Goal: Answer question/provide support: Share knowledge or assist other users

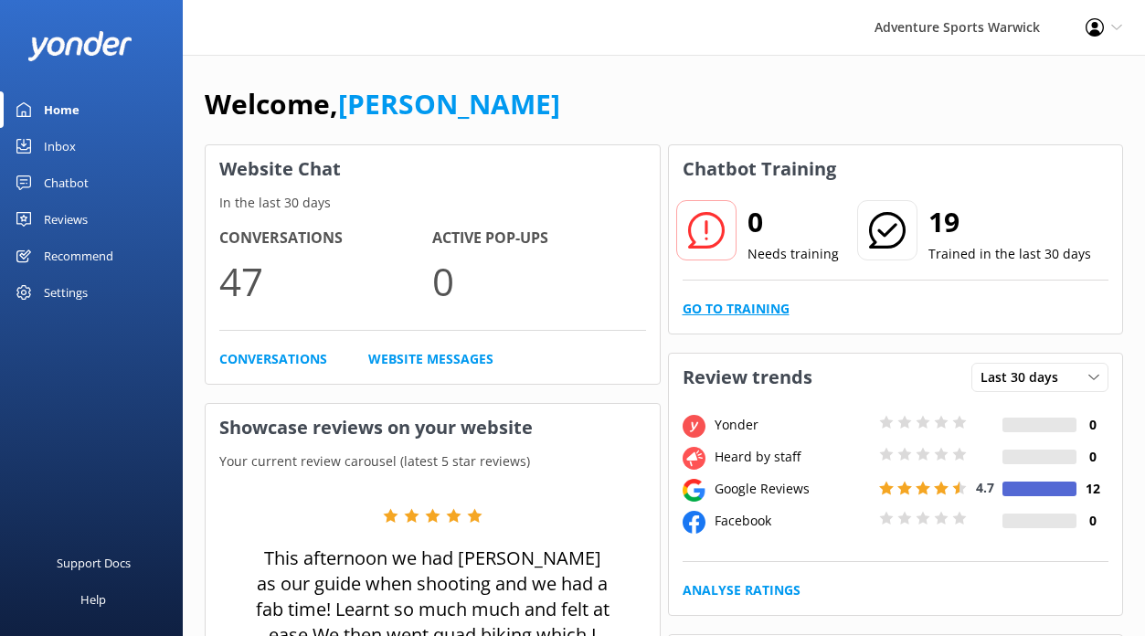
click at [727, 307] on link "Go to Training" at bounding box center [736, 309] width 107 height 20
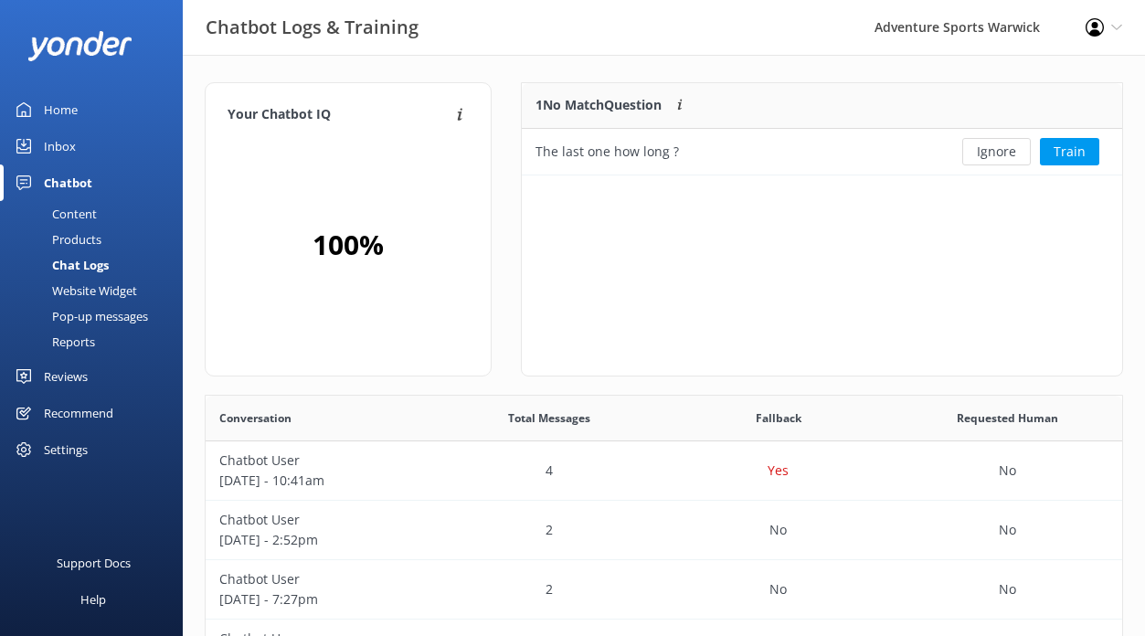
scroll to position [641, 916]
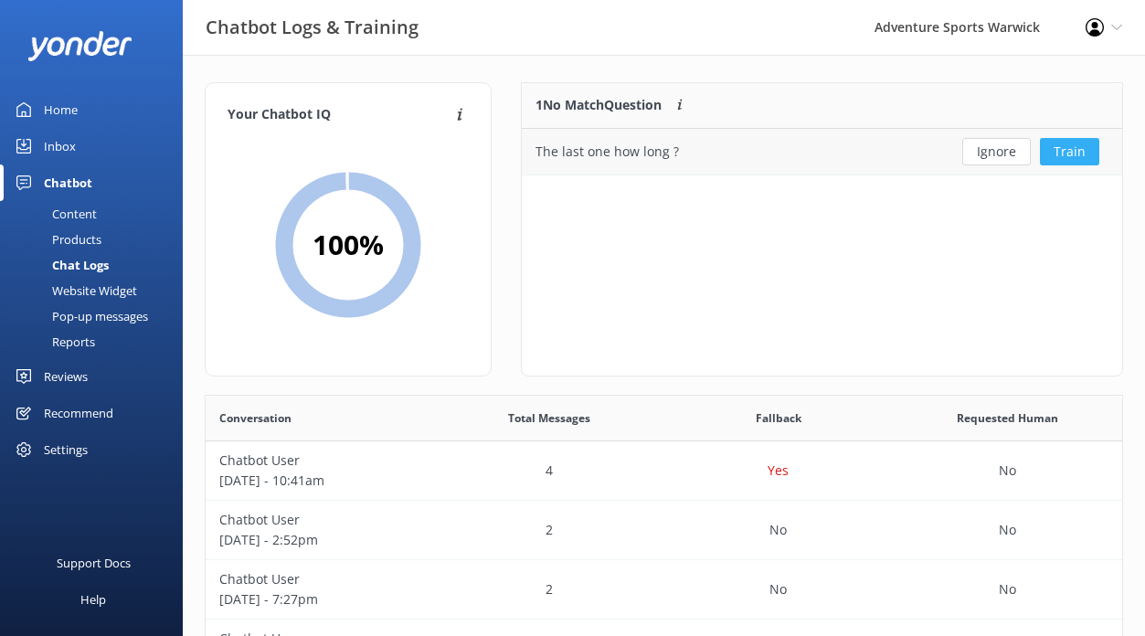
click at [1063, 148] on button "Train" at bounding box center [1069, 151] width 59 height 27
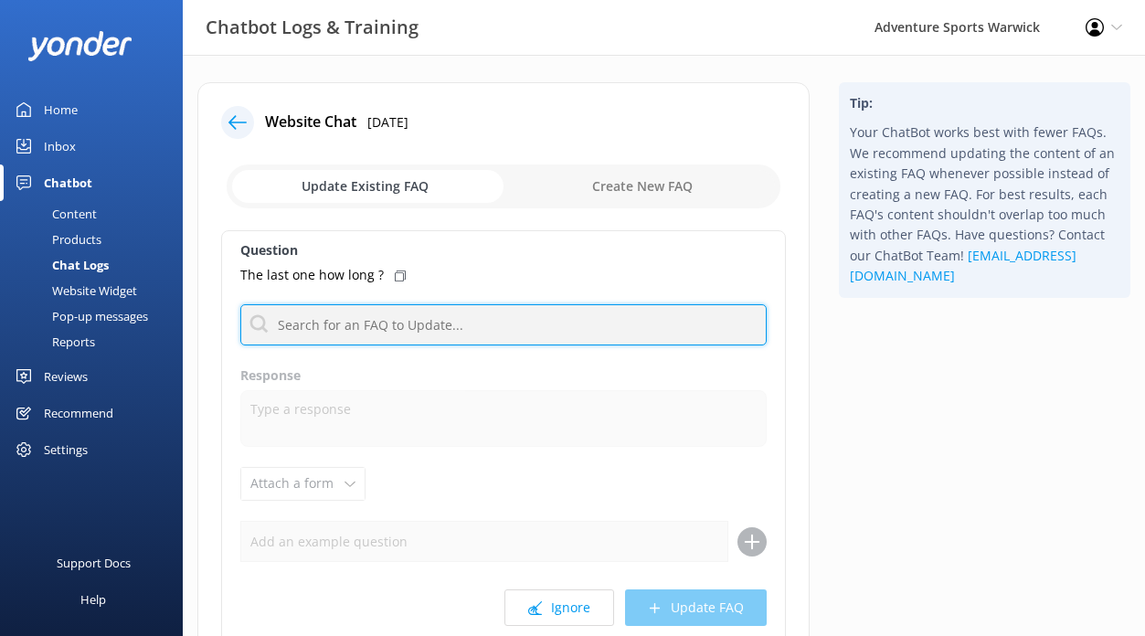
click at [358, 328] on input "text" at bounding box center [503, 324] width 526 height 41
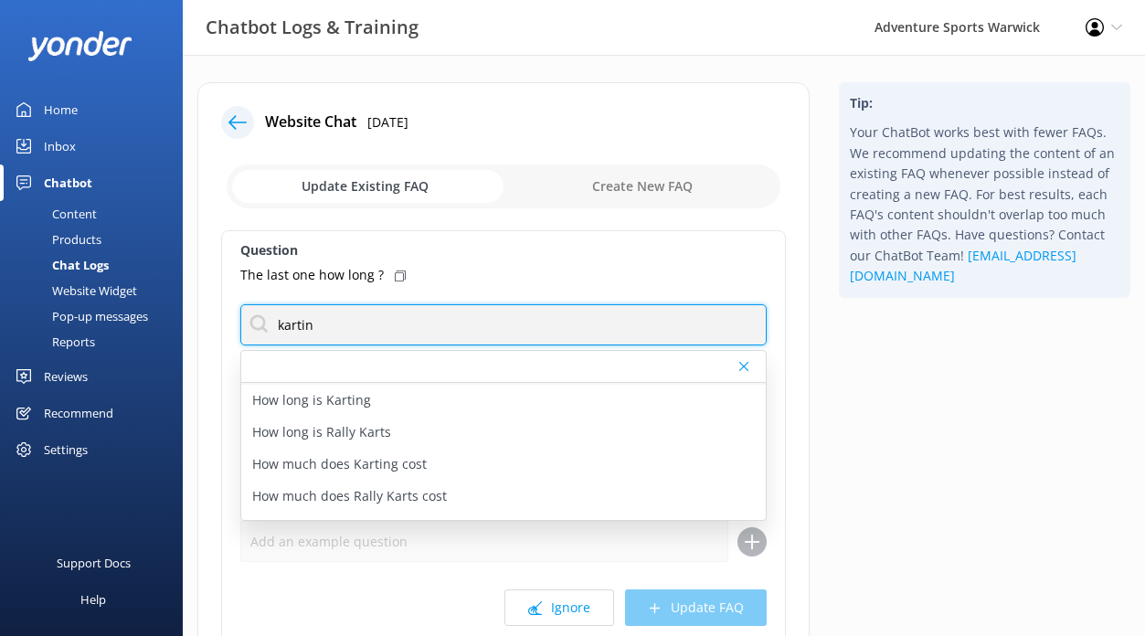
scroll to position [87, 0]
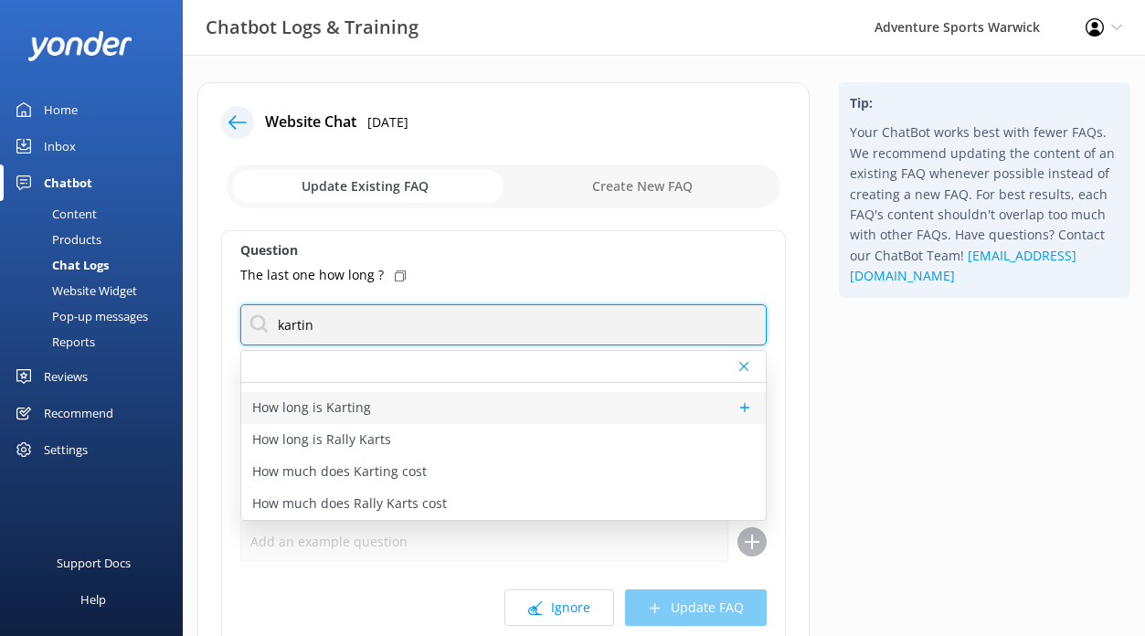
type input "kartin"
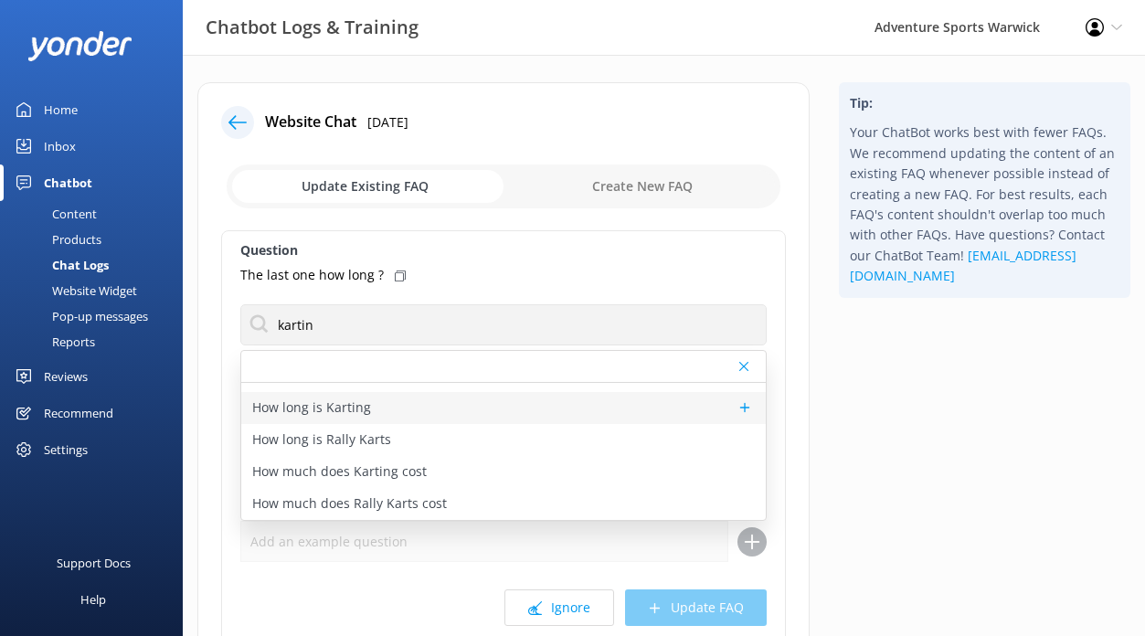
click at [336, 401] on p "How long is Karting" at bounding box center [311, 407] width 119 height 20
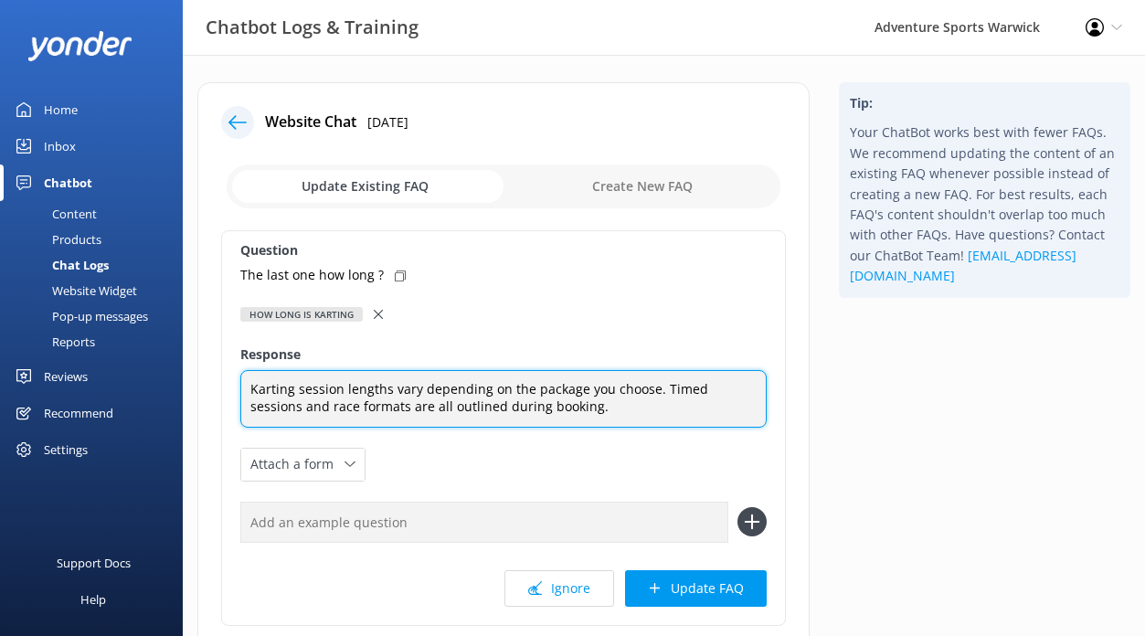
click at [582, 410] on textarea "Karting session lengths vary depending on the package you choose. Timed session…" at bounding box center [503, 399] width 526 height 58
drag, startPoint x: 655, startPoint y: 390, endPoint x: 670, endPoint y: 398, distance: 16.8
click at [670, 398] on textarea "Karting session lengths vary depending on the package you choose. Timed session…" at bounding box center [503, 399] width 526 height 58
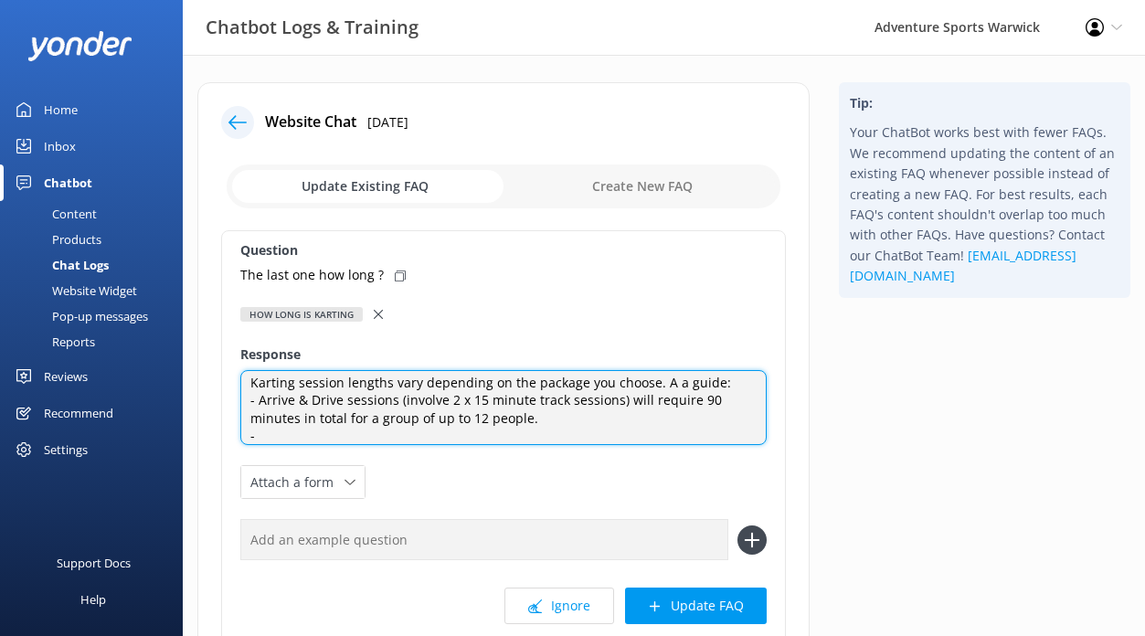
scroll to position [0, 0]
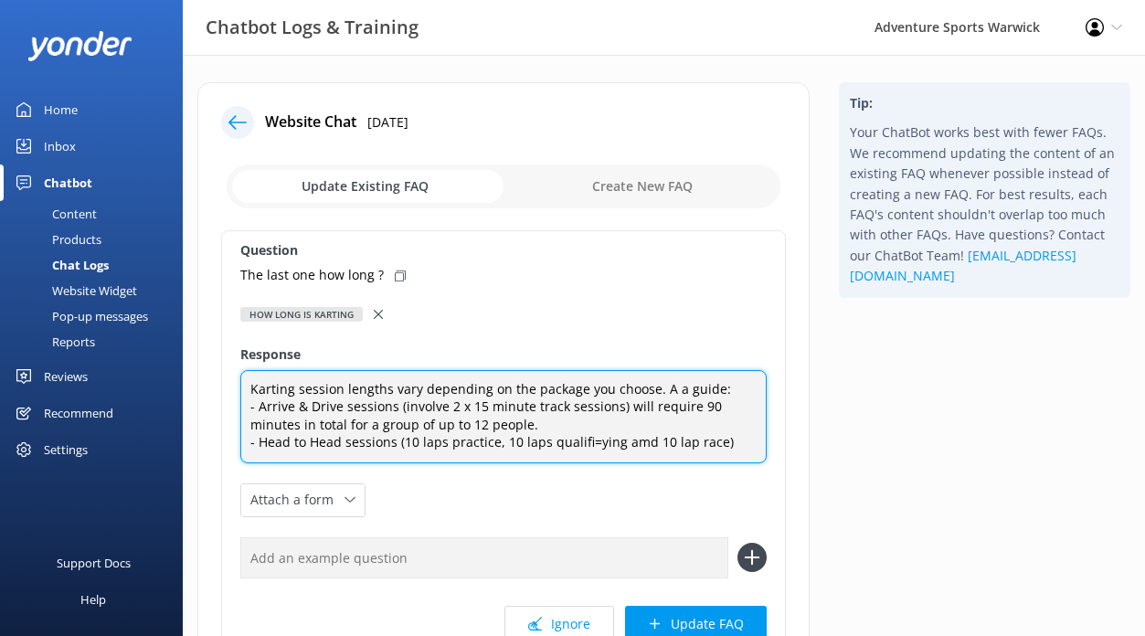
click at [589, 443] on textarea "Karting session lengths vary depending on the package you choose. A a guide: - …" at bounding box center [503, 416] width 526 height 93
click at [624, 440] on textarea "Karting session lengths vary depending on the package you choose. A a guide: - …" at bounding box center [503, 416] width 526 height 93
click at [729, 439] on textarea "Karting session lengths vary depending on the package you choose. A a guide: - …" at bounding box center [503, 416] width 526 height 93
drag, startPoint x: 624, startPoint y: 406, endPoint x: 632, endPoint y: 418, distance: 15.2
click at [632, 418] on textarea "Karting session lengths vary depending on the package you choose. A a guide: - …" at bounding box center [503, 416] width 526 height 93
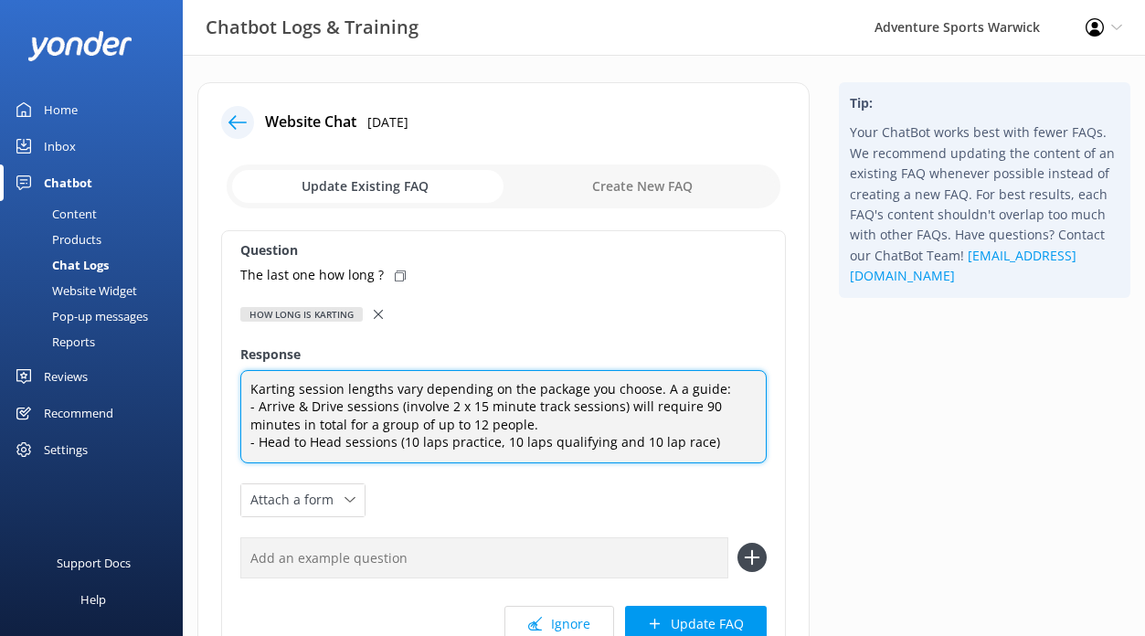
click at [703, 445] on textarea "Karting session lengths vary depending on the package you choose. A a guide: - …" at bounding box center [503, 416] width 526 height 93
paste textarea "will require 90 minutes in total for a group of up to 12 people."
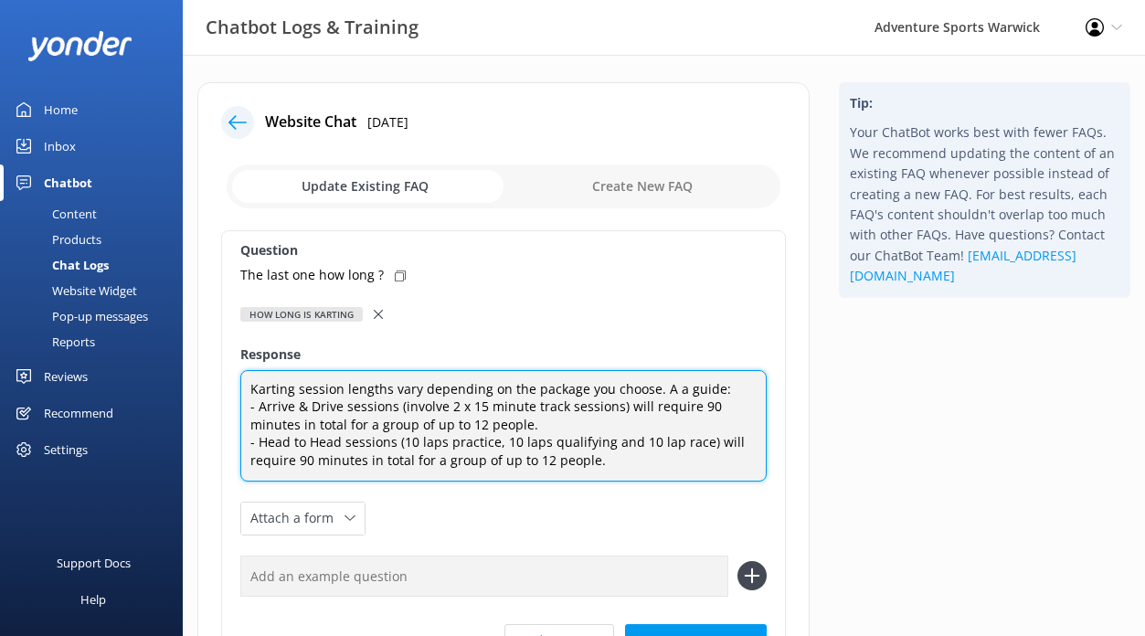
click at [311, 460] on textarea "Karting session lengths vary depending on the package you choose. A a guide: - …" at bounding box center [503, 425] width 526 height 111
click at [606, 461] on textarea "Karting session lengths vary depending on the package you choose. A a guide: - …" at bounding box center [503, 425] width 526 height 111
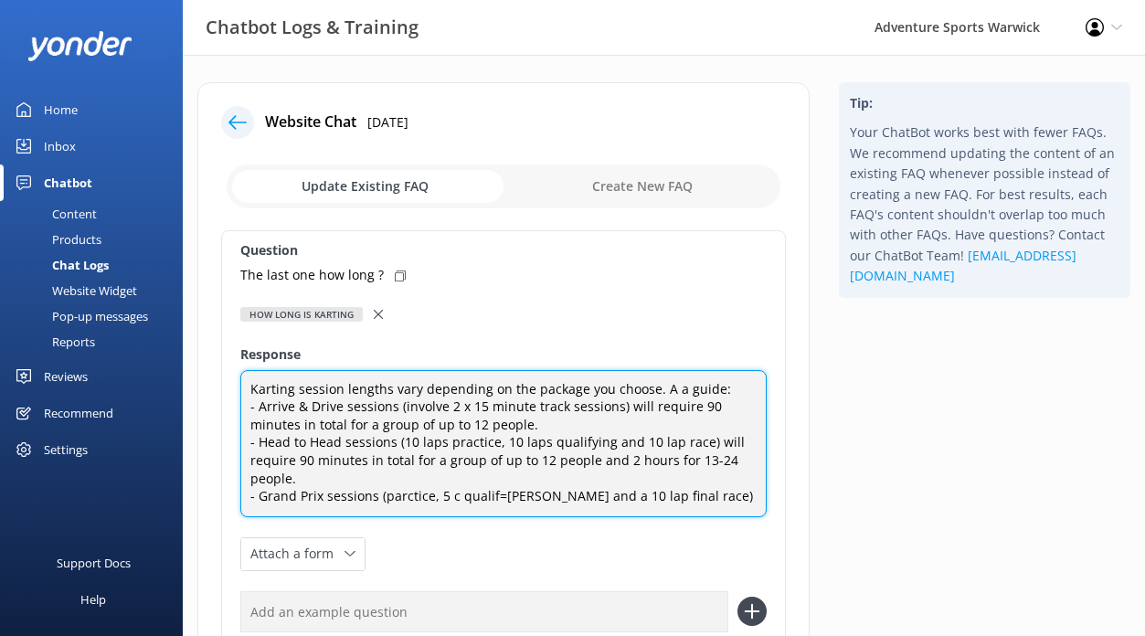
click at [403, 498] on textarea "Karting session lengths vary depending on the package you choose. A a guide: - …" at bounding box center [503, 443] width 526 height 147
click at [450, 496] on textarea "Karting session lengths vary depending on the package you choose. A a guide: - …" at bounding box center [503, 443] width 526 height 147
click at [501, 497] on textarea "Karting session lengths vary depending on the package you choose. A a guide: - …" at bounding box center [503, 443] width 526 height 147
click at [704, 500] on textarea "Karting session lengths vary depending on the package you choose. A a guide: - …" at bounding box center [503, 443] width 526 height 147
drag, startPoint x: 708, startPoint y: 440, endPoint x: 506, endPoint y: 474, distance: 204.7
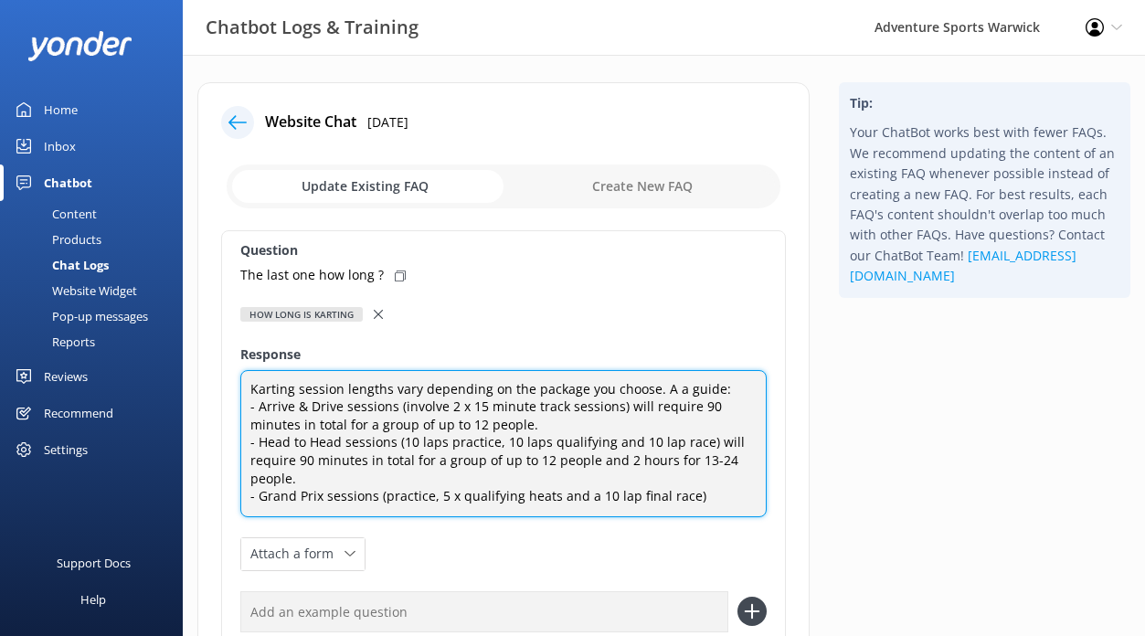
click at [506, 474] on textarea "Karting session lengths vary depending on the package you choose. A a guide: - …" at bounding box center [503, 443] width 526 height 147
click at [708, 497] on textarea "Karting session lengths vary depending on the package you choose. A a guide: - …" at bounding box center [503, 443] width 526 height 147
paste textarea "will require 90 minutes in total for a group of up to 12 people and 2 hours for…"
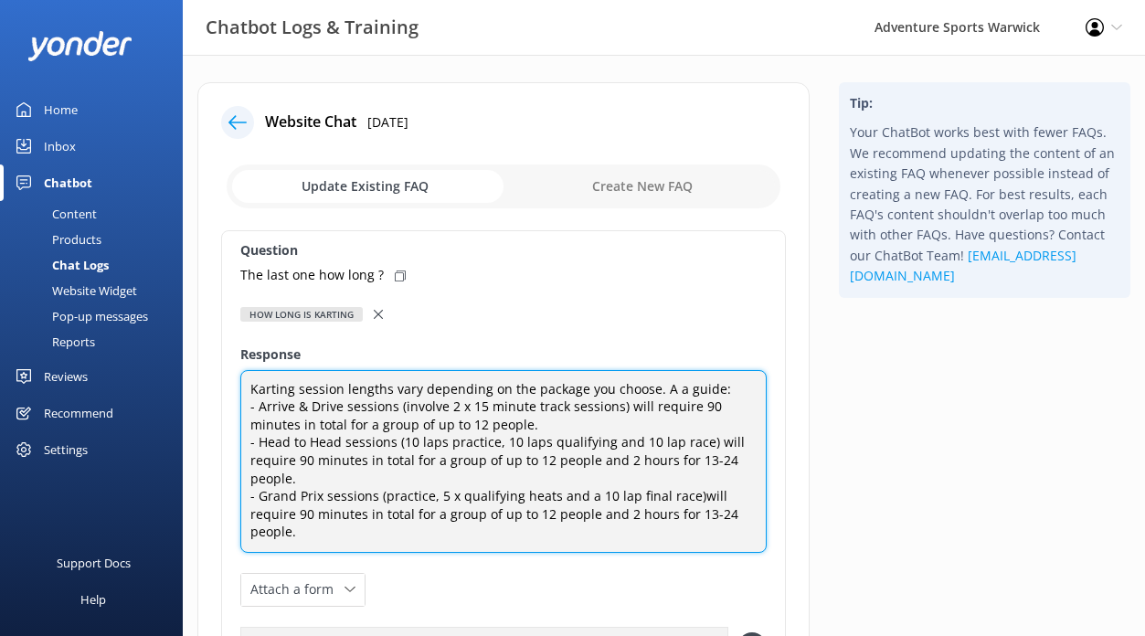
click at [690, 497] on textarea "Karting session lengths vary depending on the package you choose. A a guide: - …" at bounding box center [503, 461] width 526 height 183
click at [330, 532] on textarea "Karting session lengths vary depending on the package you choose. A a guide: - …" at bounding box center [503, 461] width 526 height 183
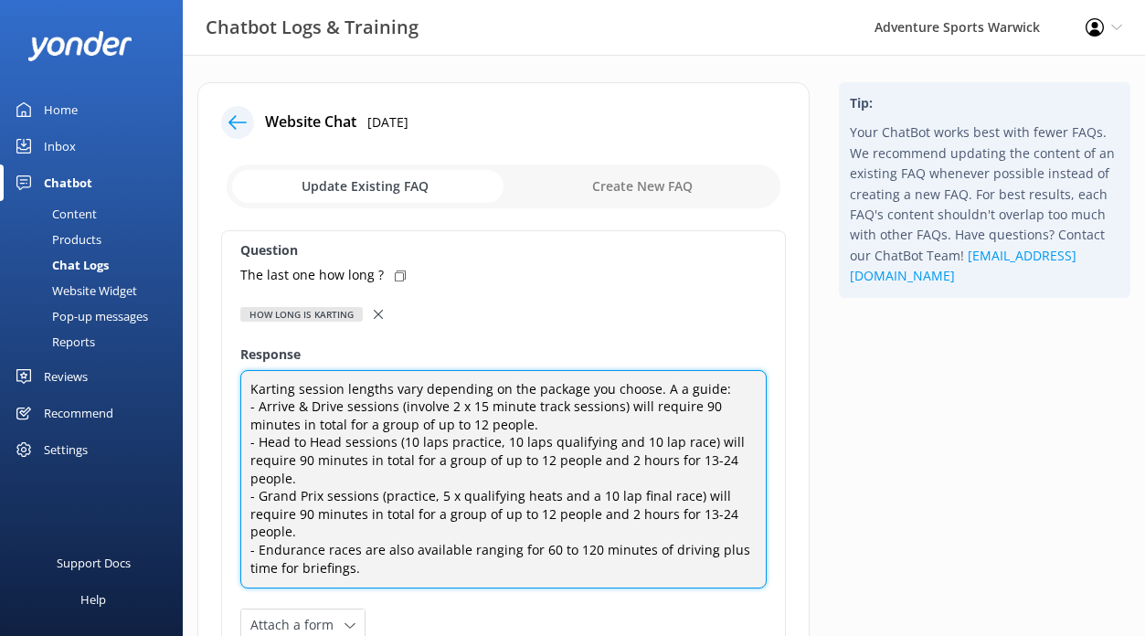
click at [662, 391] on textarea "Karting session lengths vary depending on the package you choose. A a guide: - …" at bounding box center [503, 479] width 526 height 219
type textarea "Karting session lengths vary depending on the package you choose. As a guide: -…"
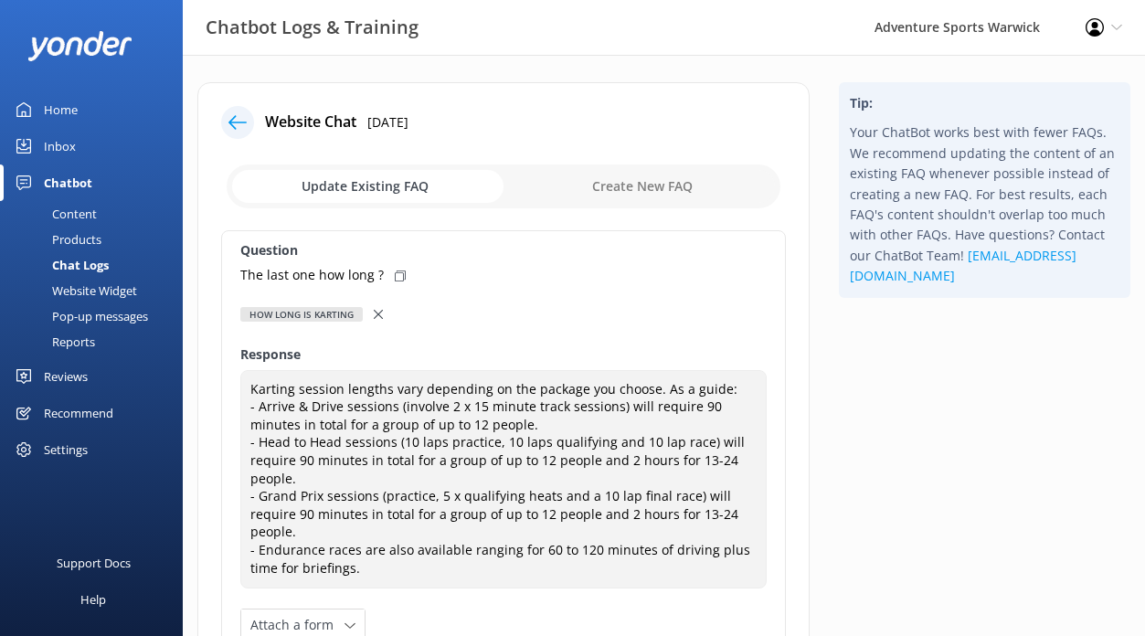
click at [348, 275] on p "The last one how long ?" at bounding box center [311, 275] width 143 height 20
click at [349, 276] on p "The last one how long ?" at bounding box center [311, 275] width 143 height 20
click at [276, 271] on p "The last one how long ?" at bounding box center [311, 275] width 143 height 20
click at [263, 275] on p "The last one how long ?" at bounding box center [311, 275] width 143 height 20
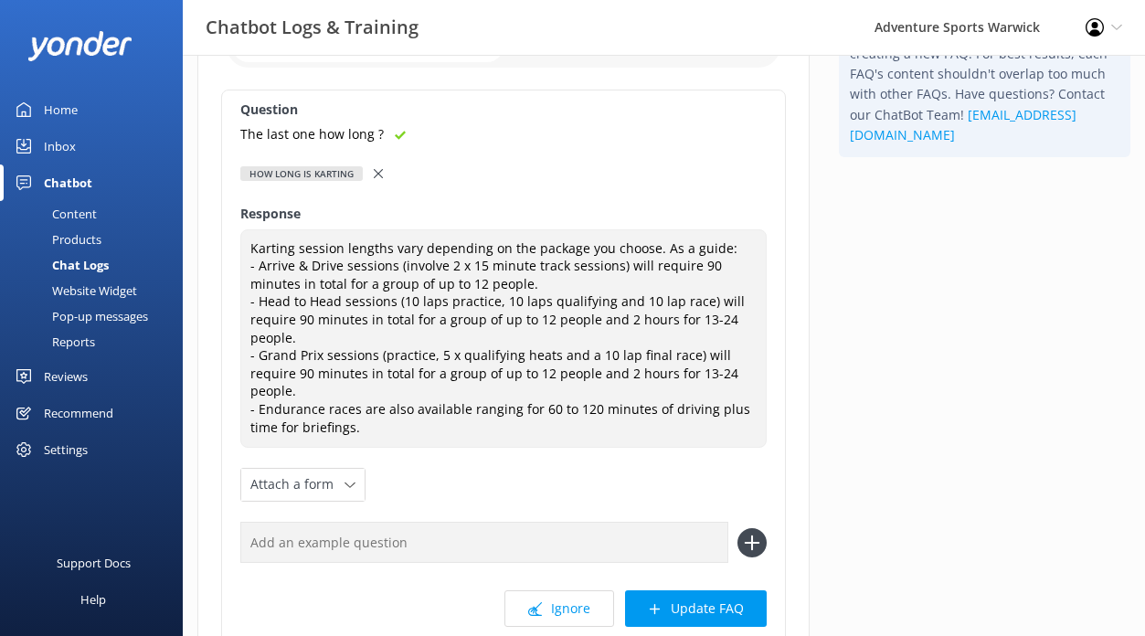
scroll to position [142, 0]
click at [355, 547] on input "text" at bounding box center [484, 541] width 488 height 41
click at [696, 612] on button "Update FAQ" at bounding box center [696, 607] width 142 height 37
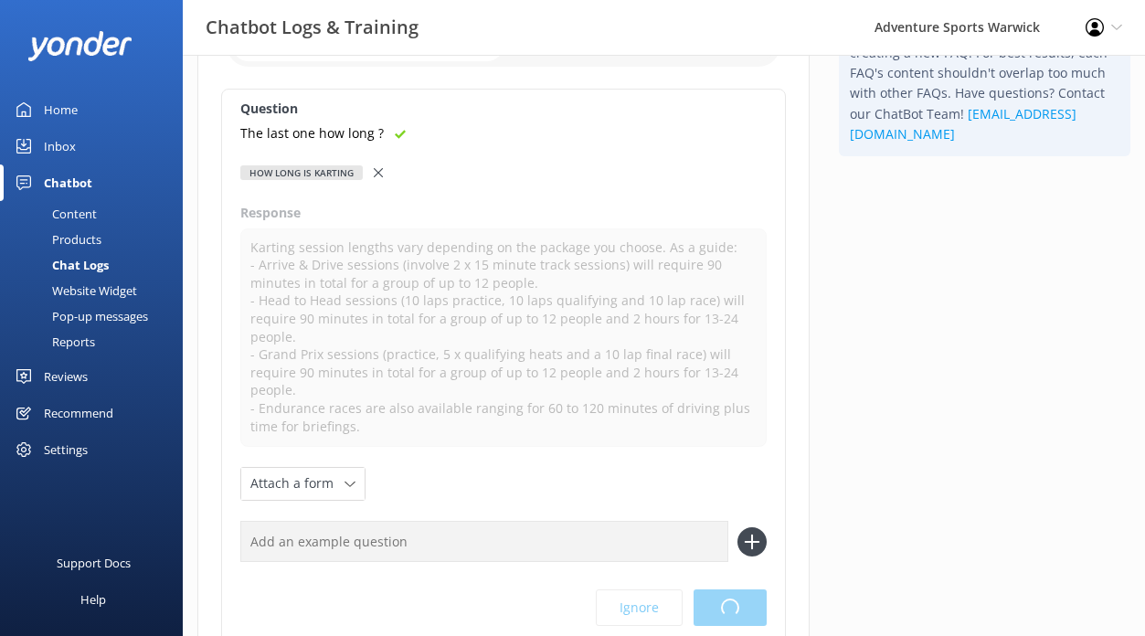
scroll to position [0, 0]
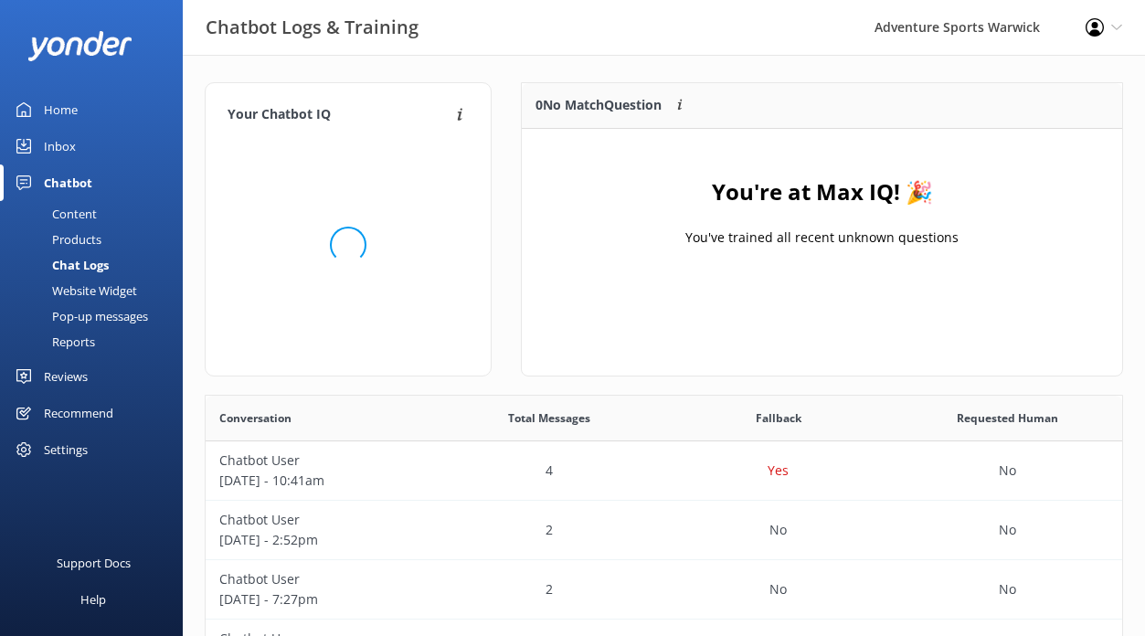
scroll to position [228, 600]
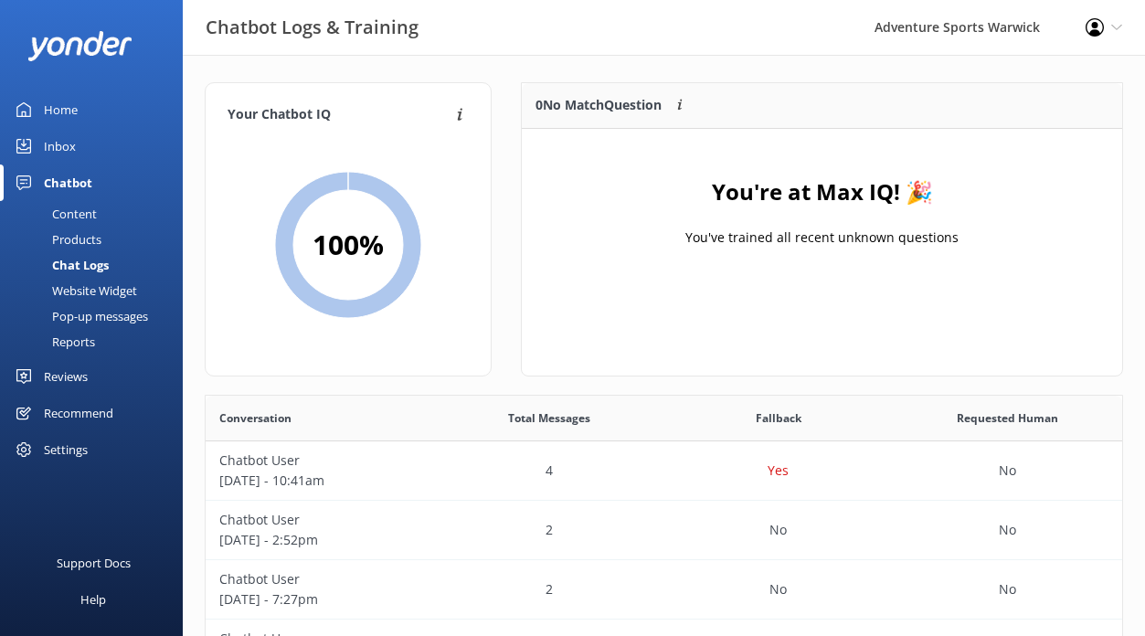
click at [75, 148] on div "Inbox" at bounding box center [60, 146] width 32 height 37
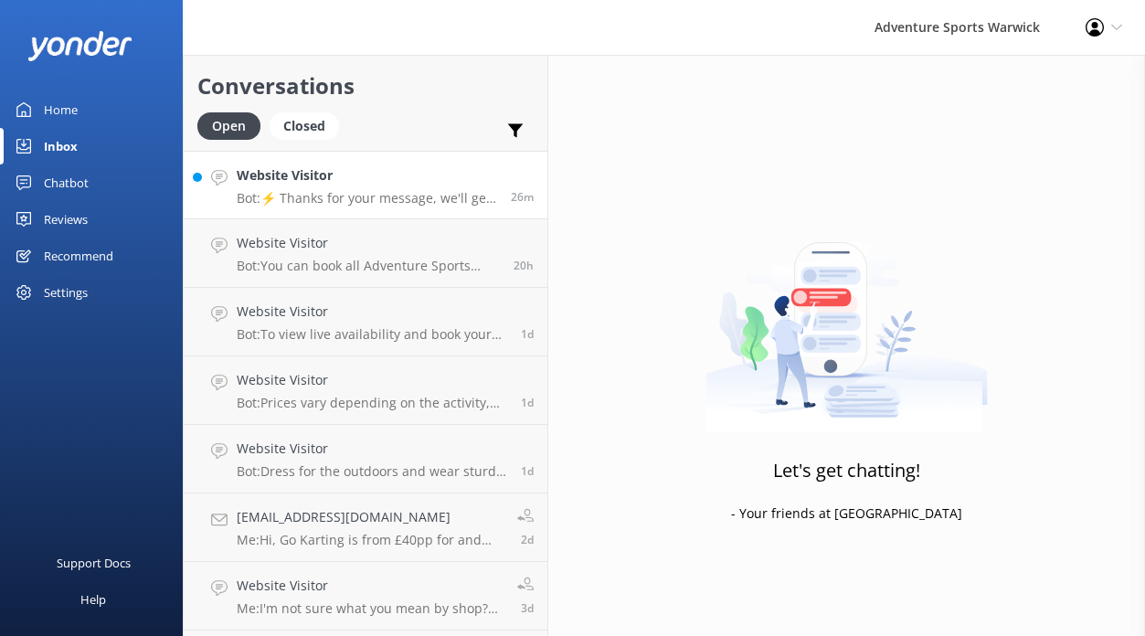
click at [411, 209] on link "Website Visitor Bot: ⚡ Thanks for your message, we'll get back to you as soon a…" at bounding box center [366, 185] width 364 height 69
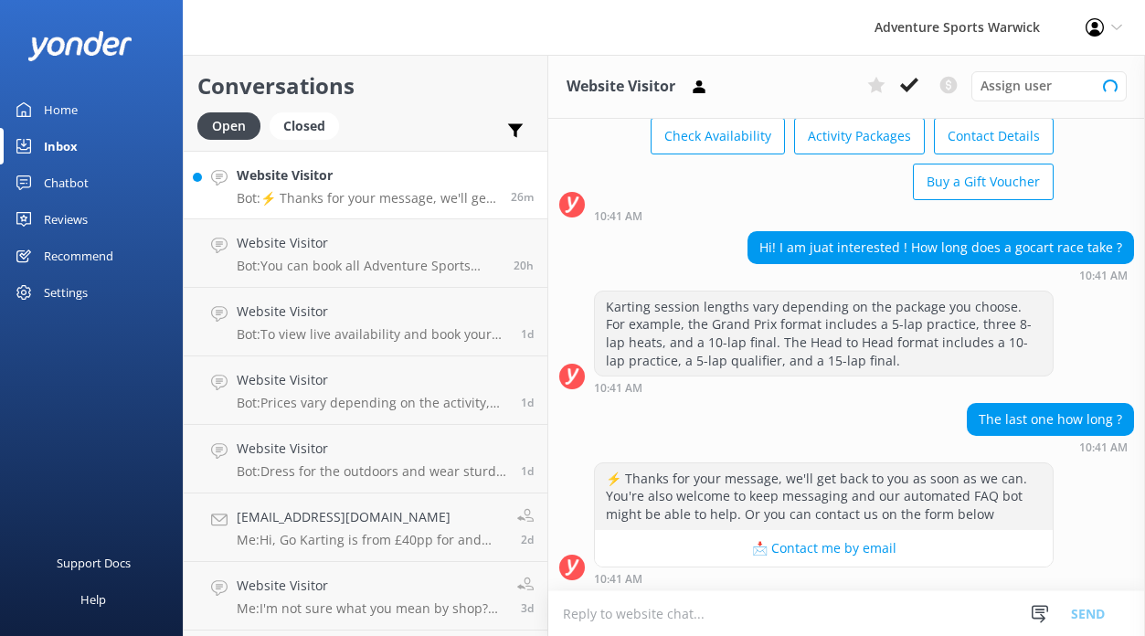
scroll to position [118, 0]
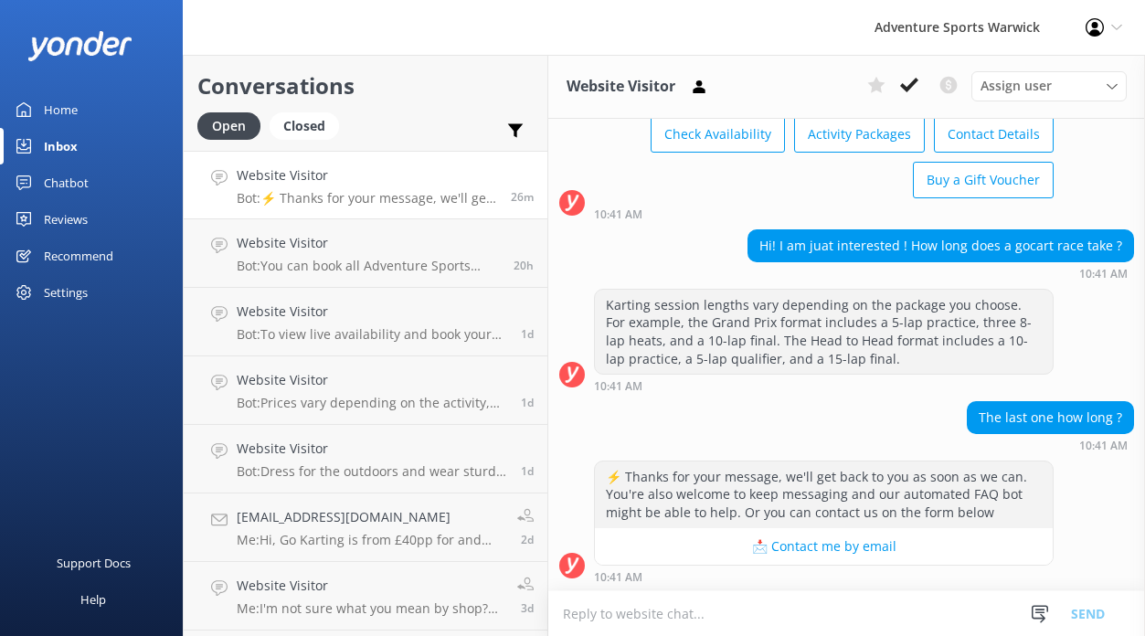
click at [71, 216] on div "Reviews" at bounding box center [66, 219] width 44 height 37
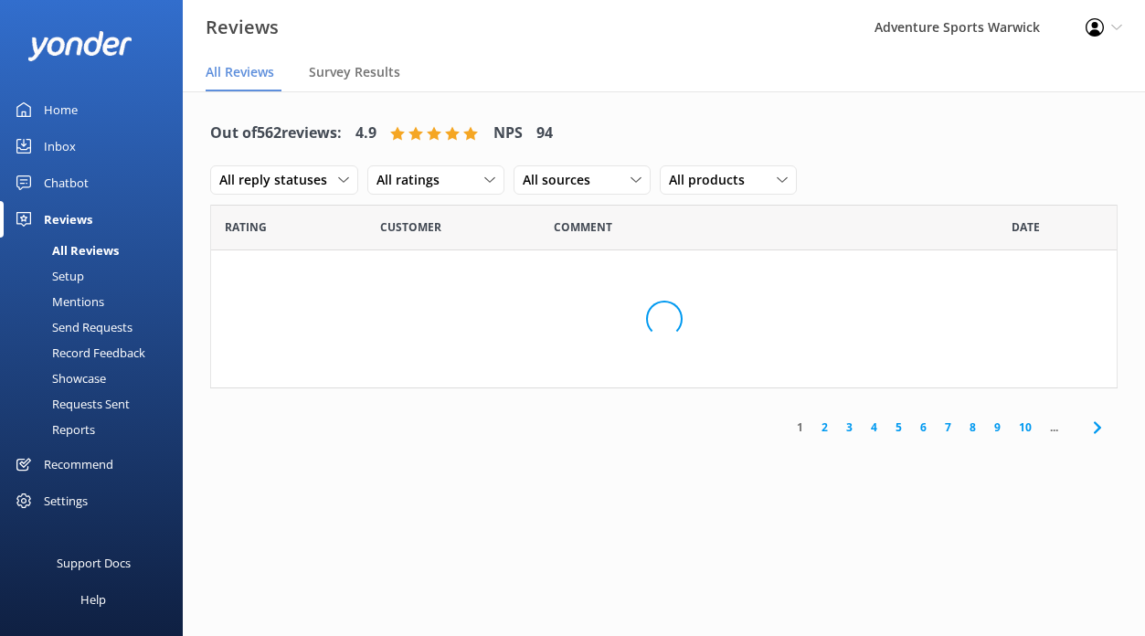
click at [70, 187] on div "Chatbot" at bounding box center [66, 182] width 45 height 37
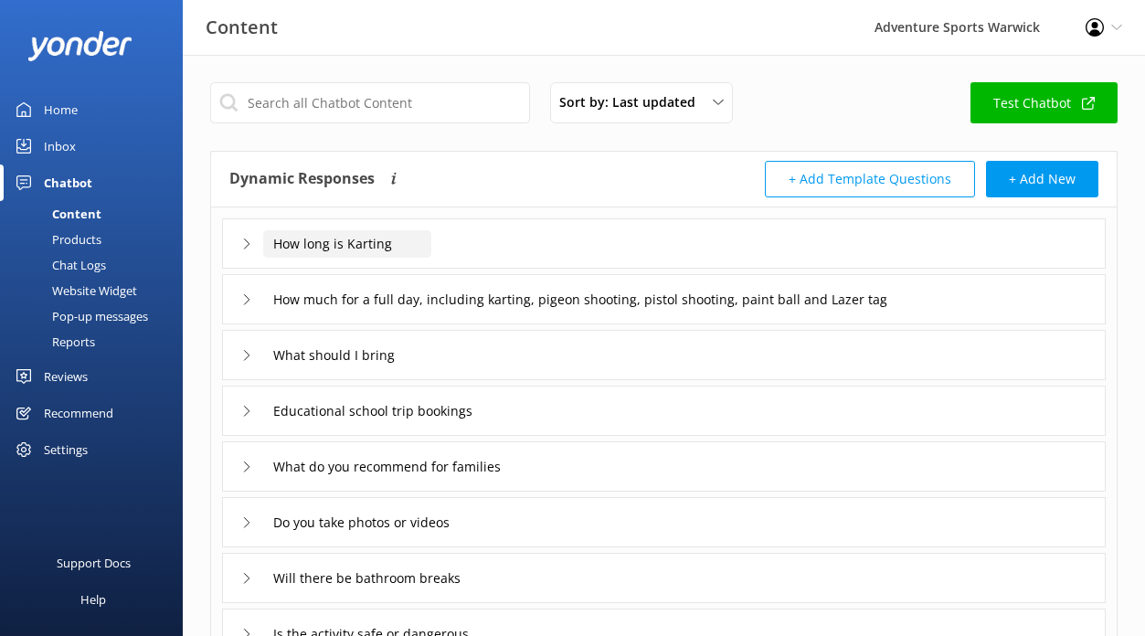
click at [350, 255] on input "How long is Karting" at bounding box center [347, 243] width 168 height 27
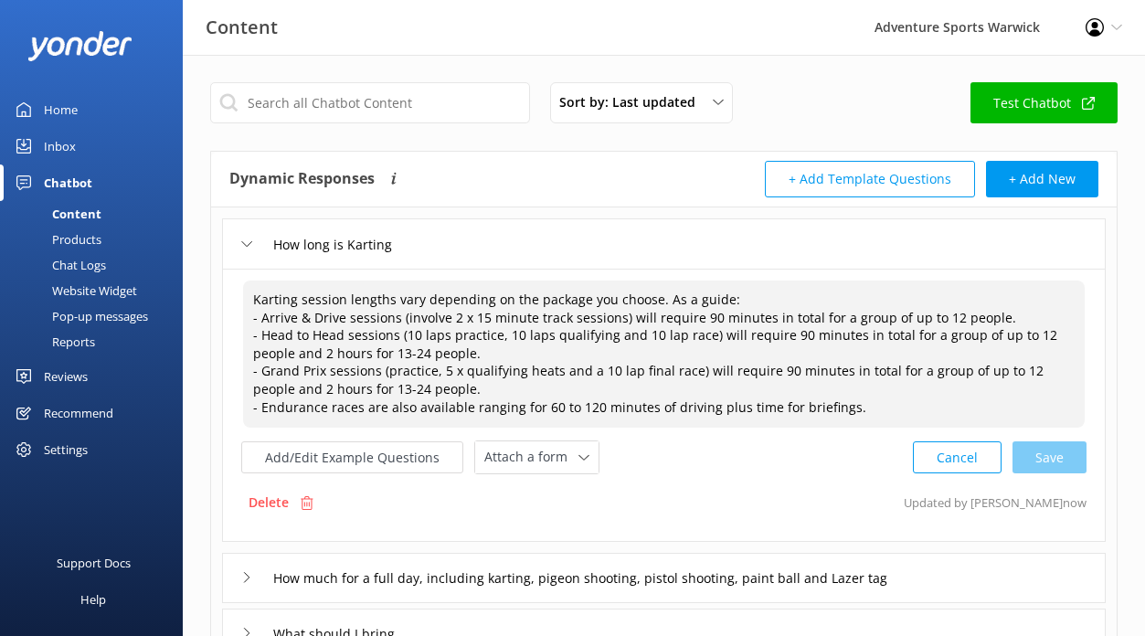
drag, startPoint x: 252, startPoint y: 297, endPoint x: 862, endPoint y: 408, distance: 619.6
click at [862, 408] on textarea "Karting session lengths vary depending on the package you choose. As a guide: -…" at bounding box center [664, 354] width 842 height 147
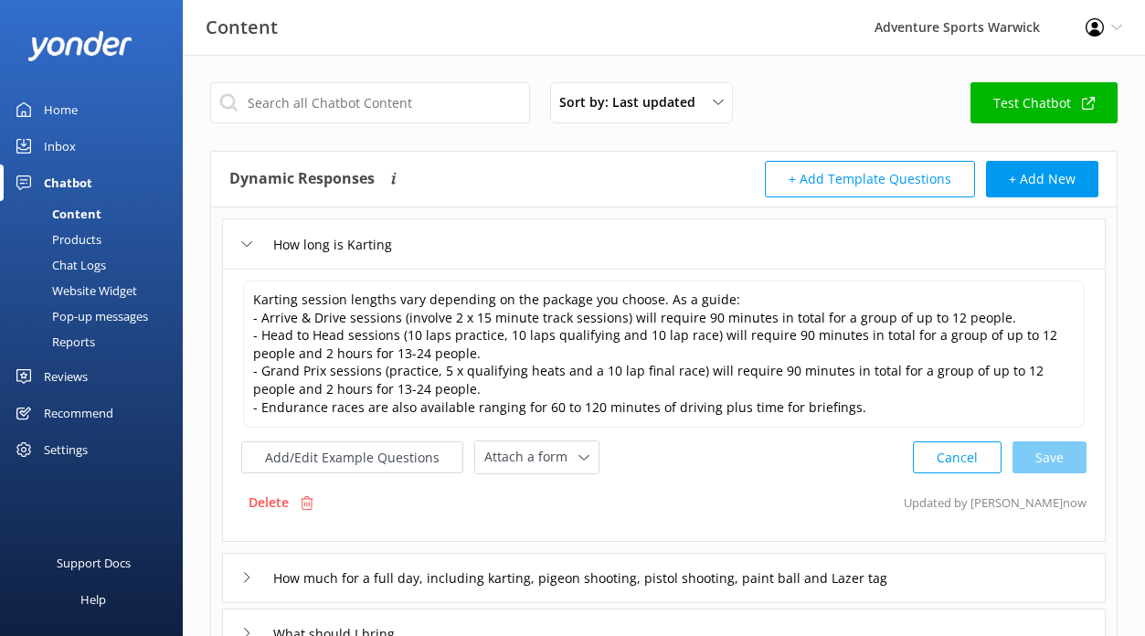
click at [51, 145] on div "Inbox" at bounding box center [60, 146] width 32 height 37
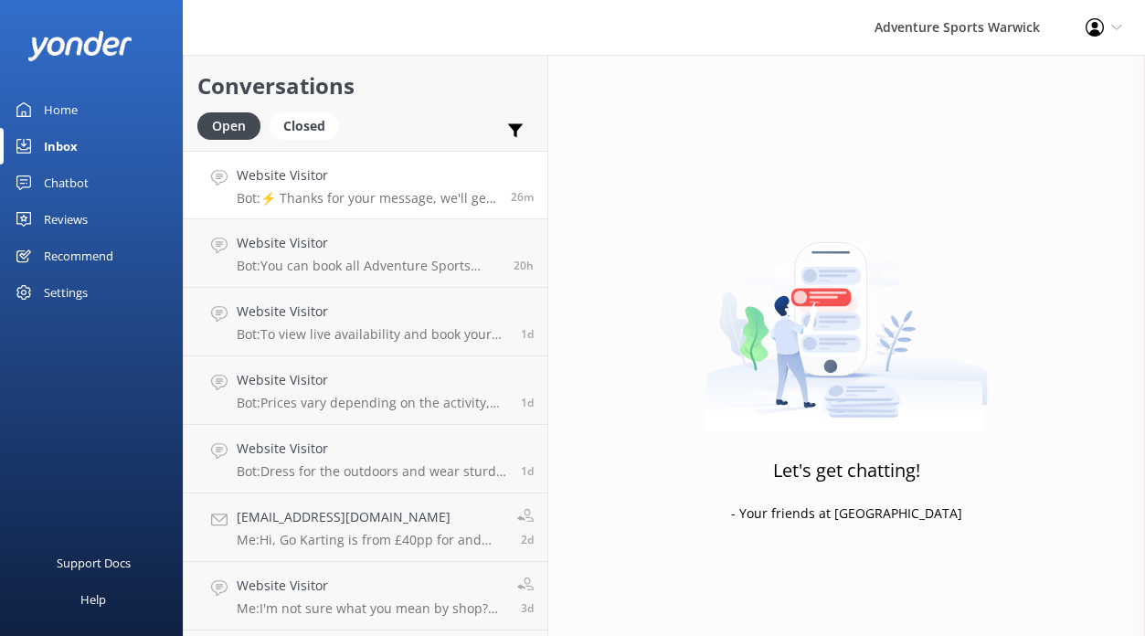
click at [347, 181] on h4 "Website Visitor" at bounding box center [367, 175] width 260 height 20
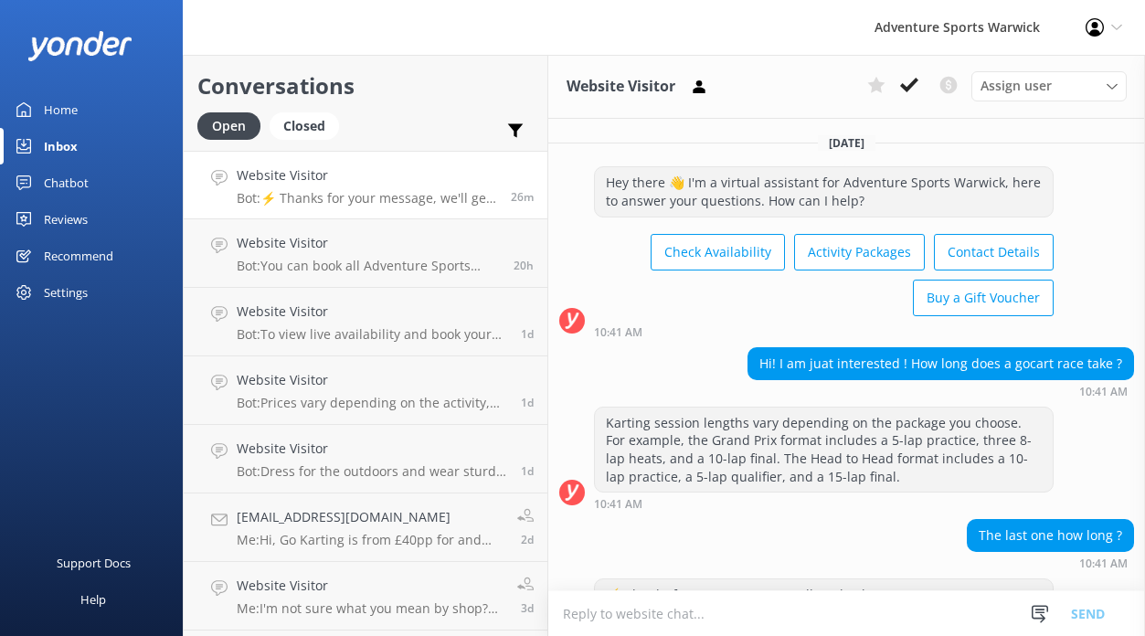
scroll to position [118, 0]
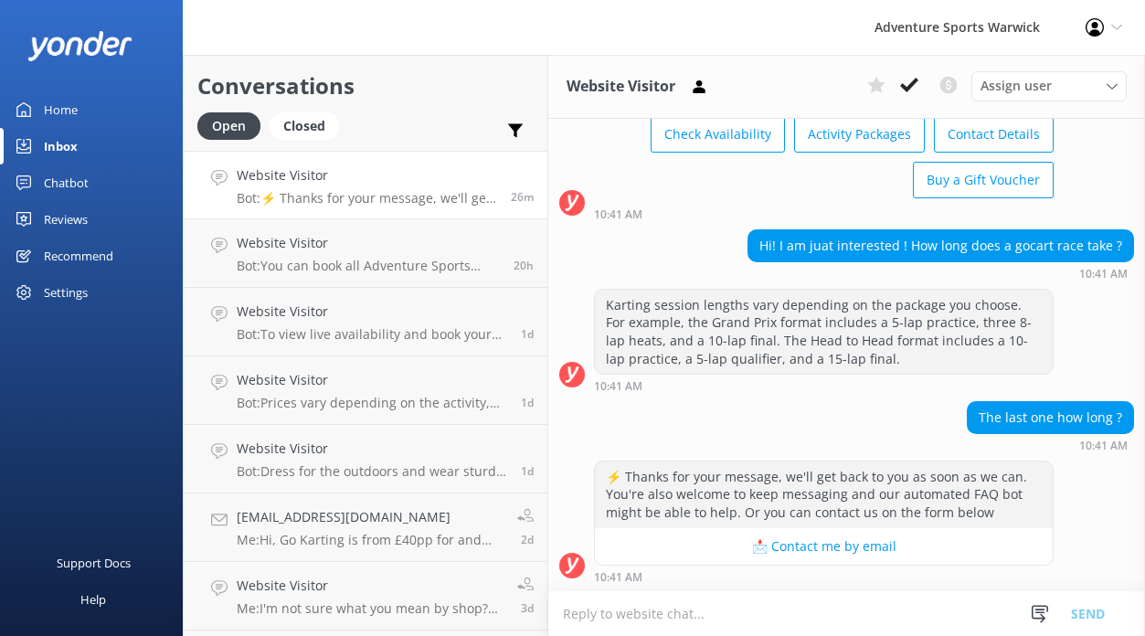
click at [715, 605] on textarea at bounding box center [846, 613] width 597 height 45
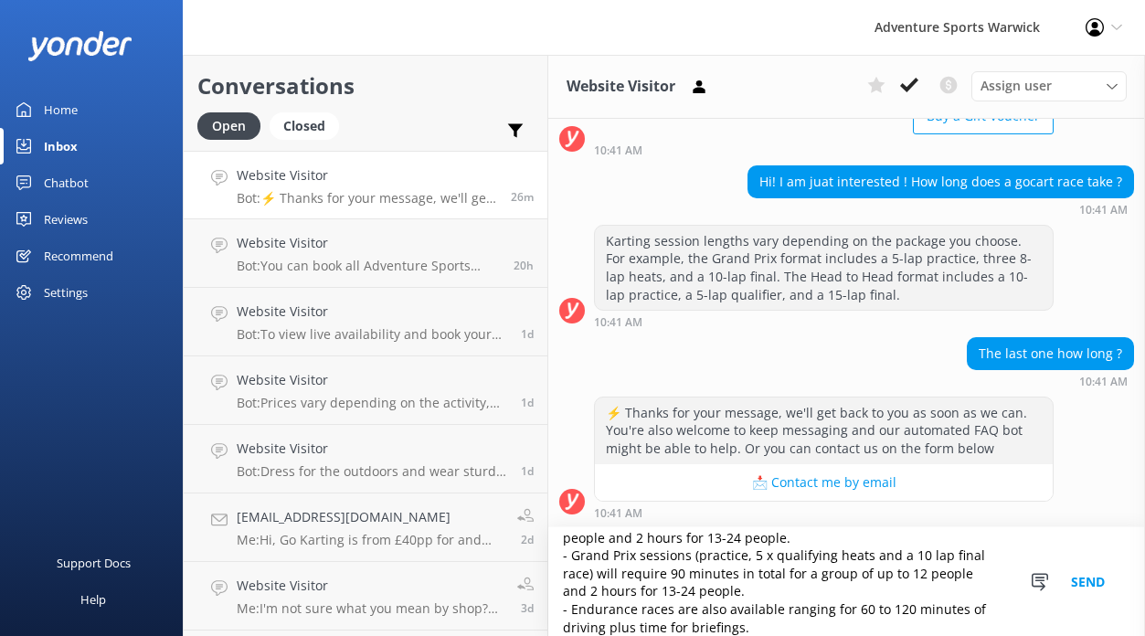
scroll to position [182, 0]
type textarea "Karting session lengths vary depending on the package you choose. As a guide: -…"
click at [1094, 565] on button "Send" at bounding box center [1088, 581] width 69 height 109
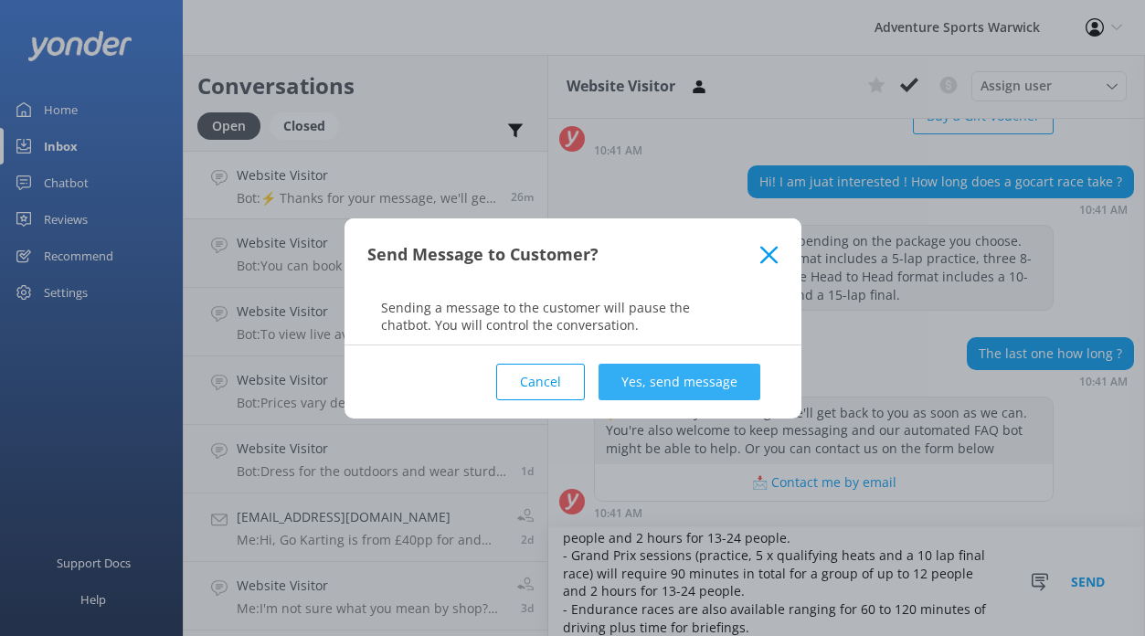
click at [656, 370] on button "Yes, send message" at bounding box center [679, 382] width 162 height 37
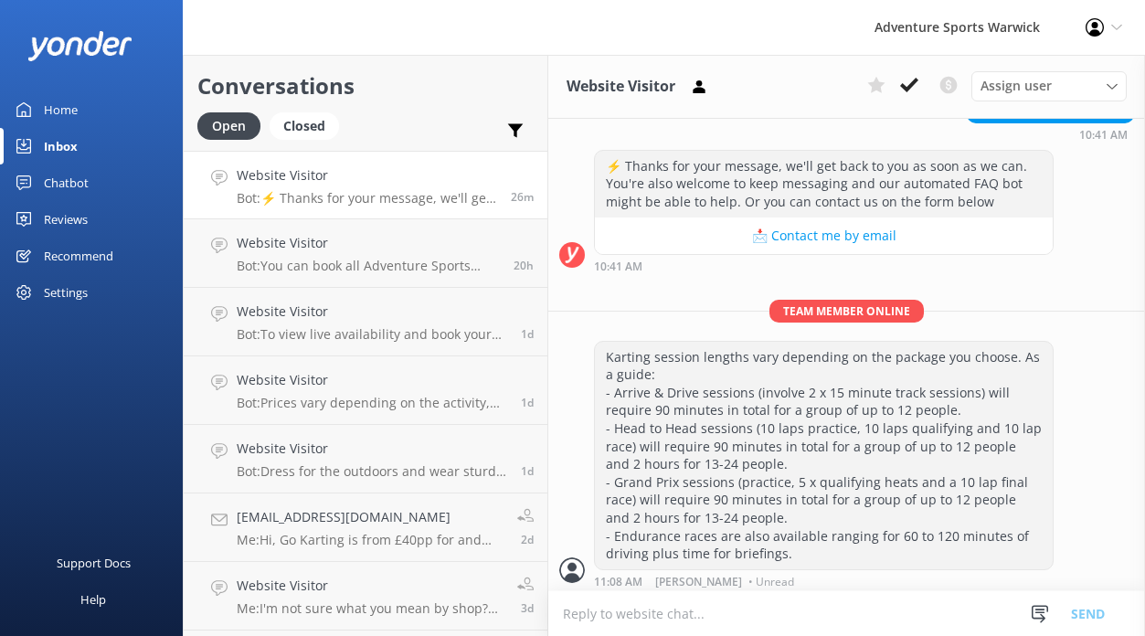
scroll to position [434, 0]
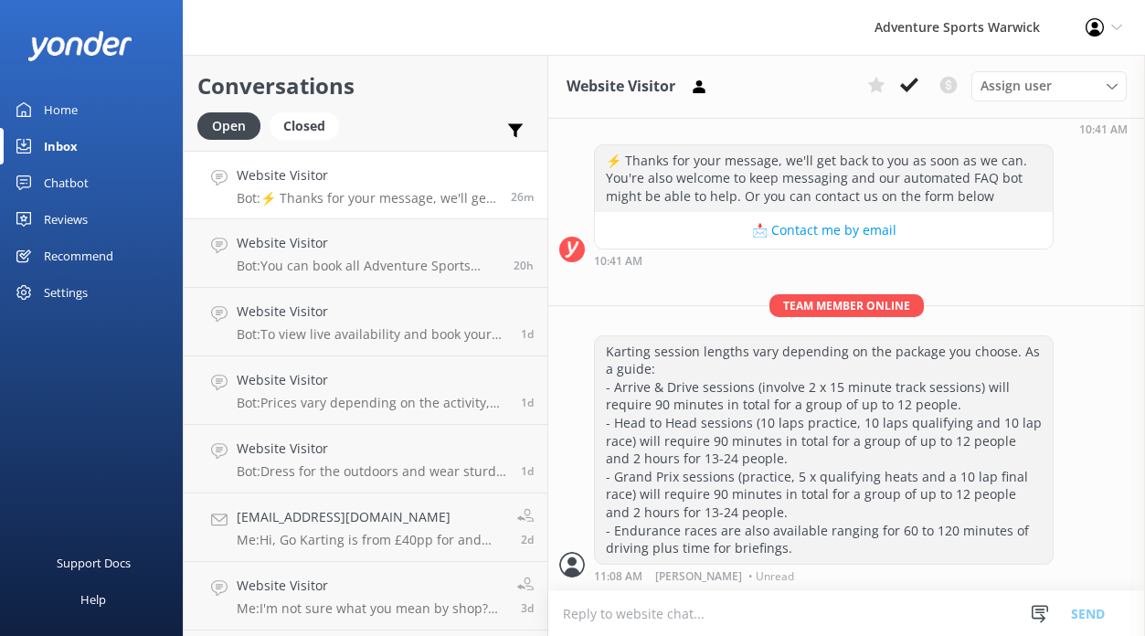
click at [58, 109] on div "Home" at bounding box center [61, 109] width 34 height 37
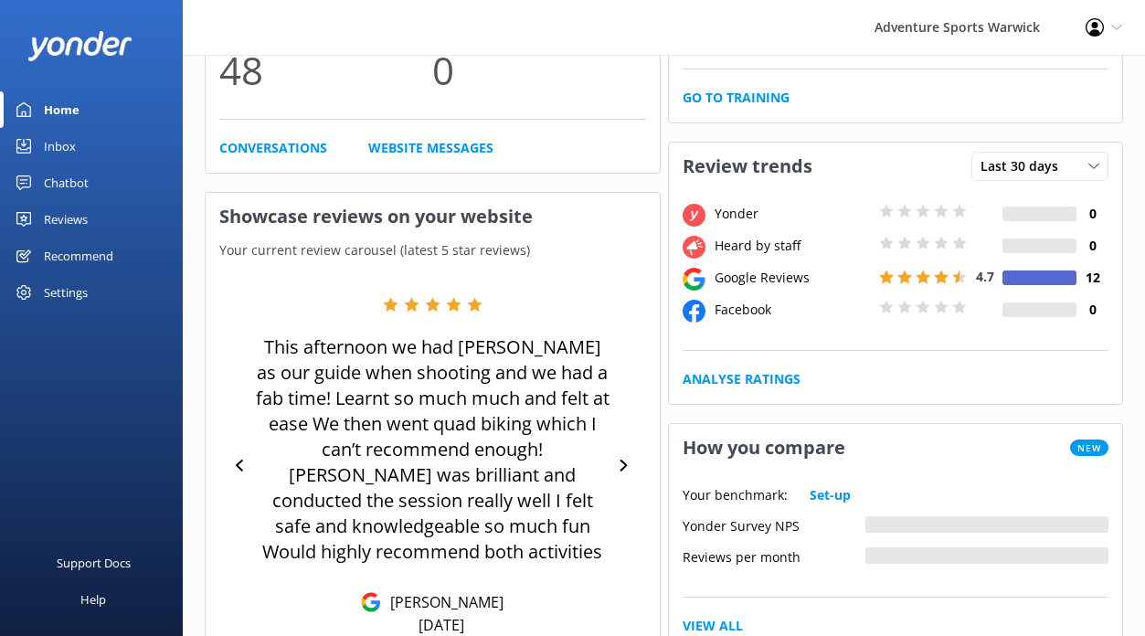
scroll to position [249, 0]
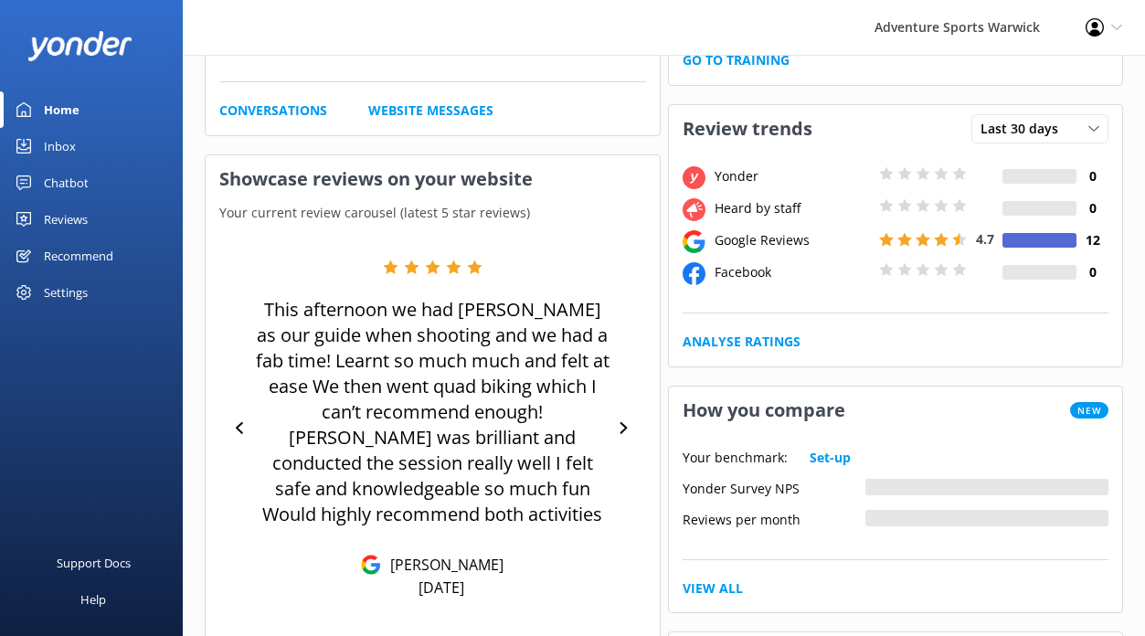
click at [62, 225] on div "Reviews" at bounding box center [66, 219] width 44 height 37
